Goal: Information Seeking & Learning: Learn about a topic

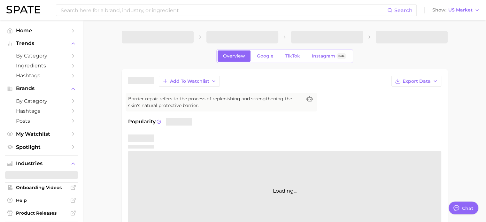
type textarea "x"
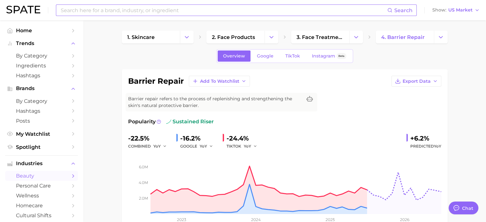
click at [111, 14] on input at bounding box center [223, 10] width 327 height 11
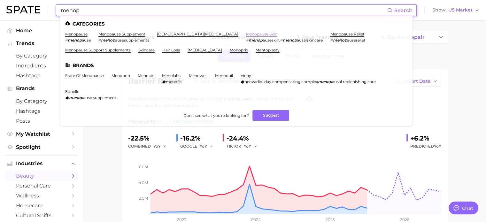
type input "menop"
click at [246, 33] on link "menopause skin" at bounding box center [261, 34] width 31 height 5
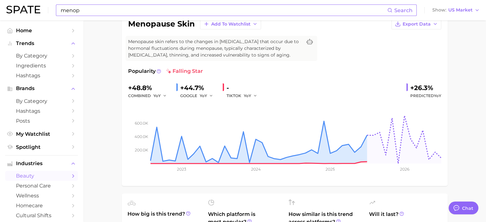
scroll to position [36, 0]
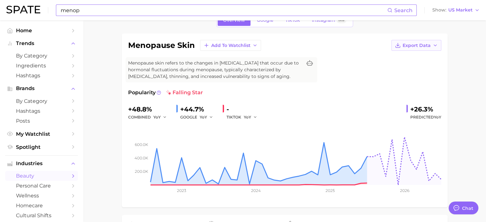
click at [434, 46] on icon "button" at bounding box center [435, 45] width 5 height 5
click at [417, 66] on span "Time Series Image" at bounding box center [403, 68] width 43 height 5
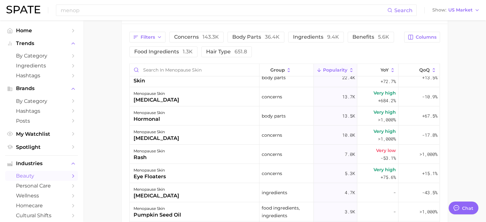
scroll to position [0, 0]
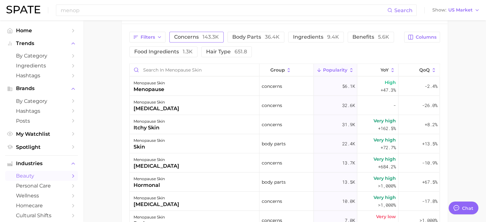
click at [200, 38] on span "concerns 143.3k" at bounding box center [196, 37] width 45 height 5
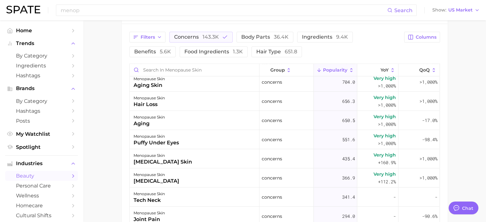
scroll to position [167, 0]
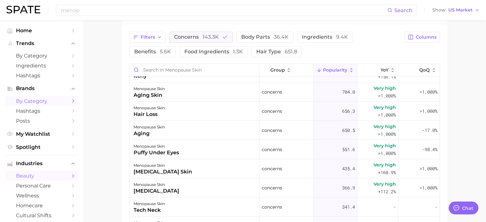
click at [36, 106] on link "by Category" at bounding box center [41, 101] width 73 height 10
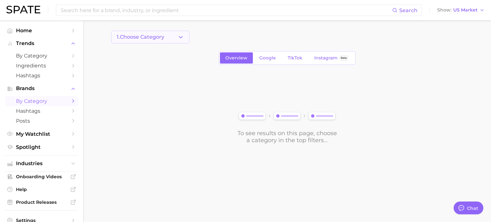
click at [131, 41] on button "1. Choose Category" at bounding box center [150, 37] width 78 height 13
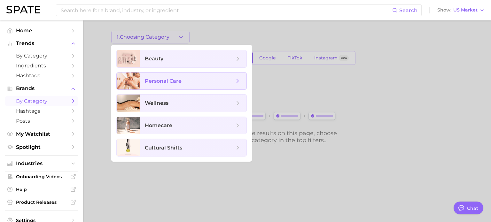
click at [157, 78] on span "personal care" at bounding box center [163, 81] width 37 height 6
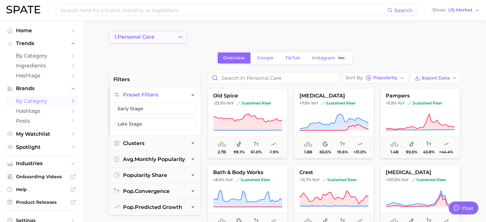
click at [178, 36] on icon "Change Category" at bounding box center [180, 37] width 7 height 7
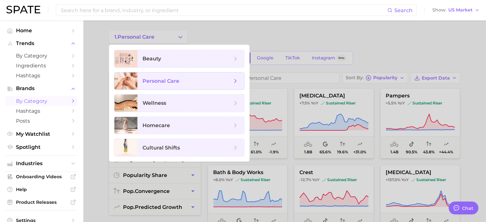
click at [229, 79] on span "personal care" at bounding box center [188, 81] width 90 height 7
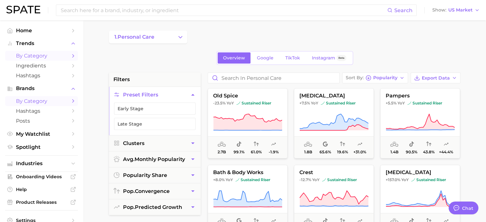
click at [38, 57] on span "by Category" at bounding box center [41, 56] width 51 height 6
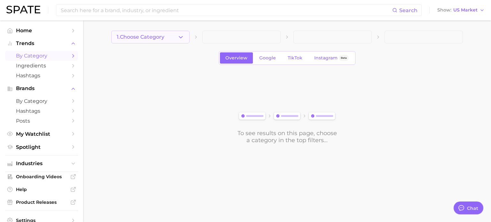
click at [159, 42] on button "1. Choose Category" at bounding box center [150, 37] width 78 height 13
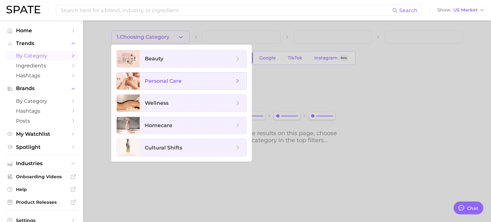
click at [171, 78] on span "personal care" at bounding box center [163, 81] width 37 height 6
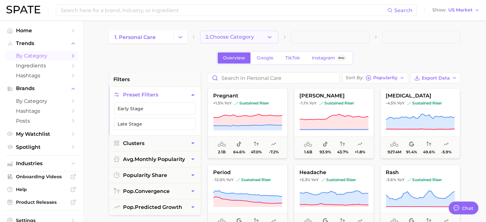
click at [255, 42] on button "2. Choose Category" at bounding box center [239, 37] width 78 height 13
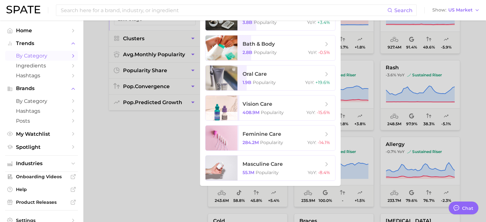
scroll to position [109, 0]
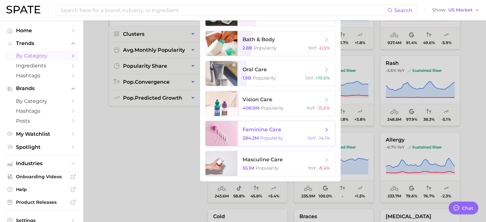
click at [275, 131] on span "feminine care" at bounding box center [262, 130] width 39 height 6
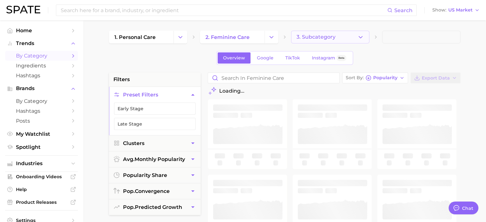
click at [356, 34] on button "3. Subcategory" at bounding box center [330, 37] width 78 height 13
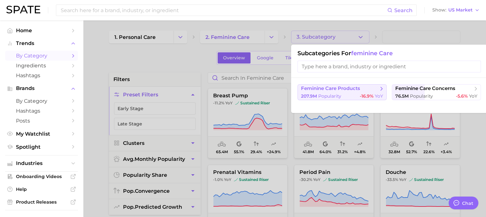
click at [370, 89] on span "feminine care products" at bounding box center [340, 89] width 78 height 6
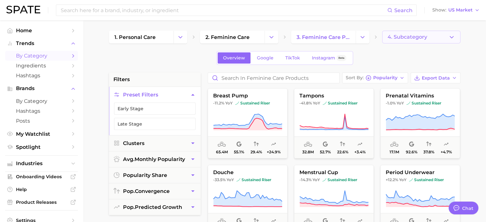
click at [396, 36] on span "4. Subcategory" at bounding box center [408, 37] width 40 height 6
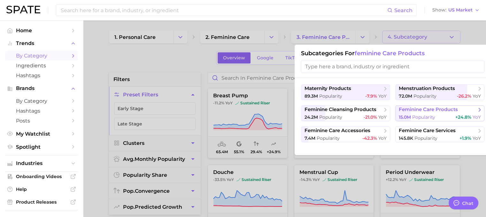
click at [409, 115] on span "15.0m" at bounding box center [405, 117] width 12 height 6
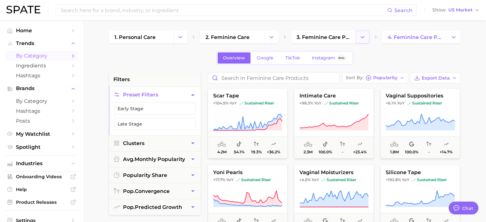
click at [359, 42] on button "Change Category" at bounding box center [363, 37] width 14 height 13
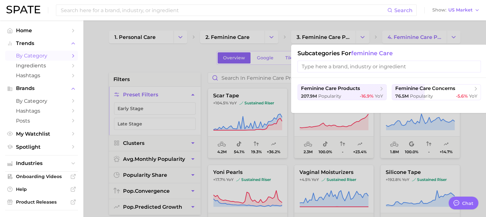
drag, startPoint x: 257, startPoint y: 37, endPoint x: 265, endPoint y: 41, distance: 9.0
click at [265, 41] on div at bounding box center [243, 108] width 486 height 217
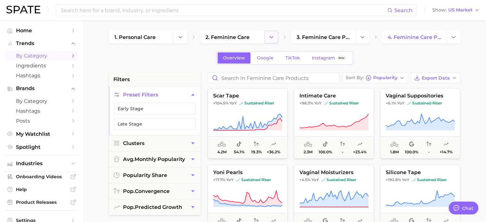
click at [265, 41] on button "Change Category" at bounding box center [272, 37] width 14 height 13
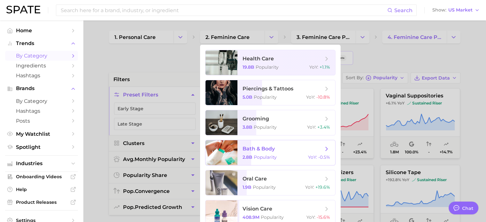
click at [319, 162] on span "bath & body 2.8b Popularity YoY : -0.5%" at bounding box center [287, 152] width 98 height 25
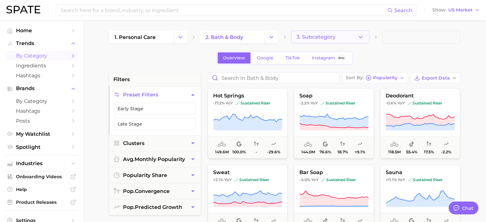
click at [362, 43] on button "3. Subcategory" at bounding box center [330, 37] width 78 height 13
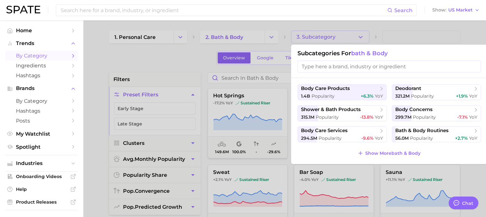
click at [362, 41] on div at bounding box center [243, 108] width 486 height 217
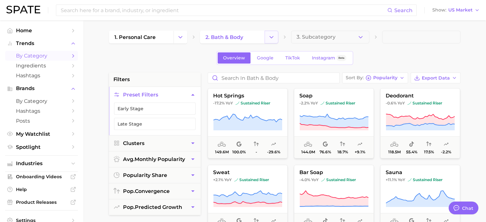
click at [275, 36] on button "Change Category" at bounding box center [272, 37] width 14 height 13
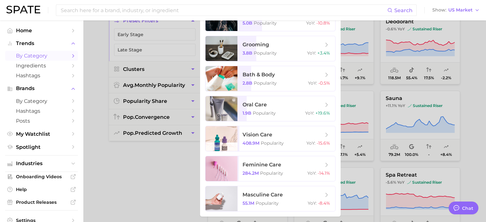
scroll to position [107, 0]
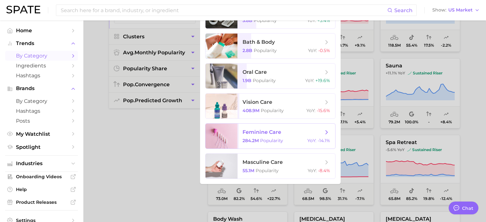
click at [293, 139] on div "284.2m Popularity YoY : -14.1%" at bounding box center [287, 141] width 88 height 6
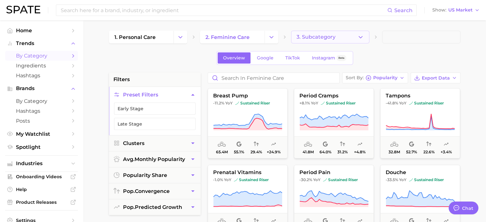
click at [364, 41] on button "3. Subcategory" at bounding box center [330, 37] width 78 height 13
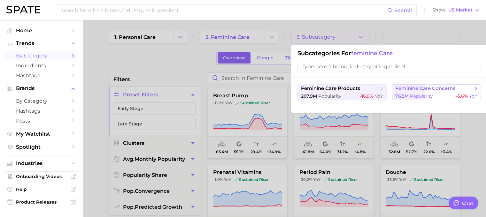
click at [421, 94] on span "Popularity" at bounding box center [421, 96] width 23 height 6
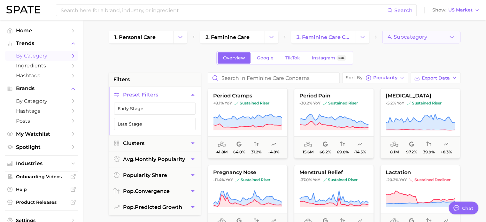
click at [455, 38] on icon "button" at bounding box center [452, 37] width 7 height 7
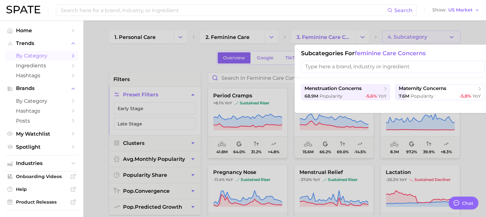
click at [451, 41] on div at bounding box center [243, 108] width 486 height 217
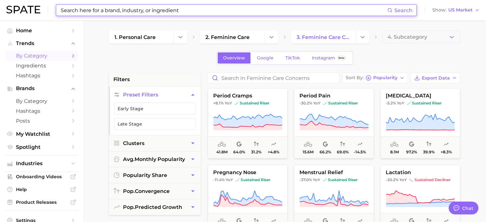
click at [223, 11] on input at bounding box center [223, 10] width 327 height 11
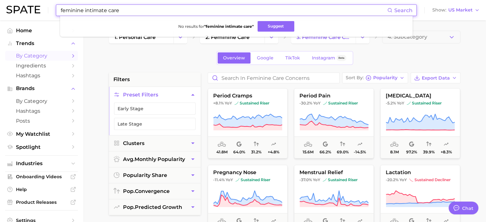
type input "feminine intimate care"
